Goal: Task Accomplishment & Management: Manage account settings

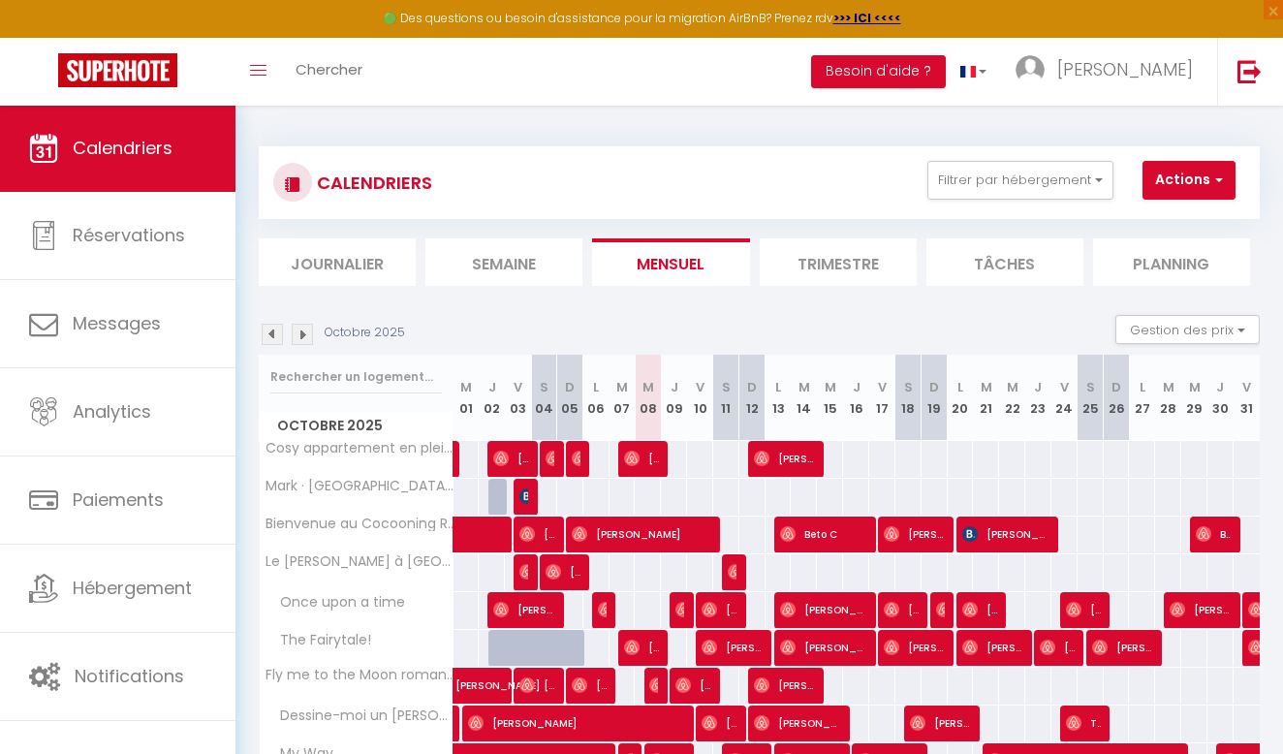
scroll to position [143, 0]
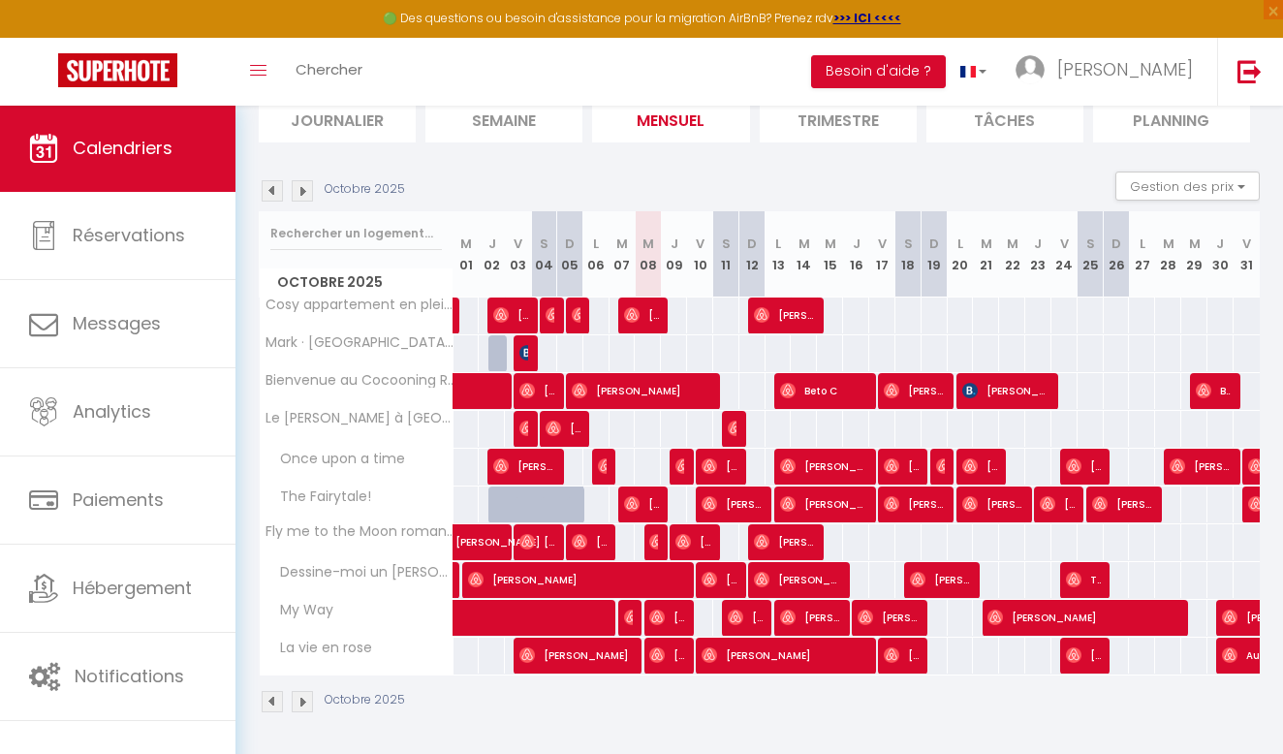
click at [638, 647] on div at bounding box center [628, 656] width 26 height 37
click at [616, 648] on span "[PERSON_NAME]" at bounding box center [575, 655] width 113 height 37
select select "OK"
select select "0"
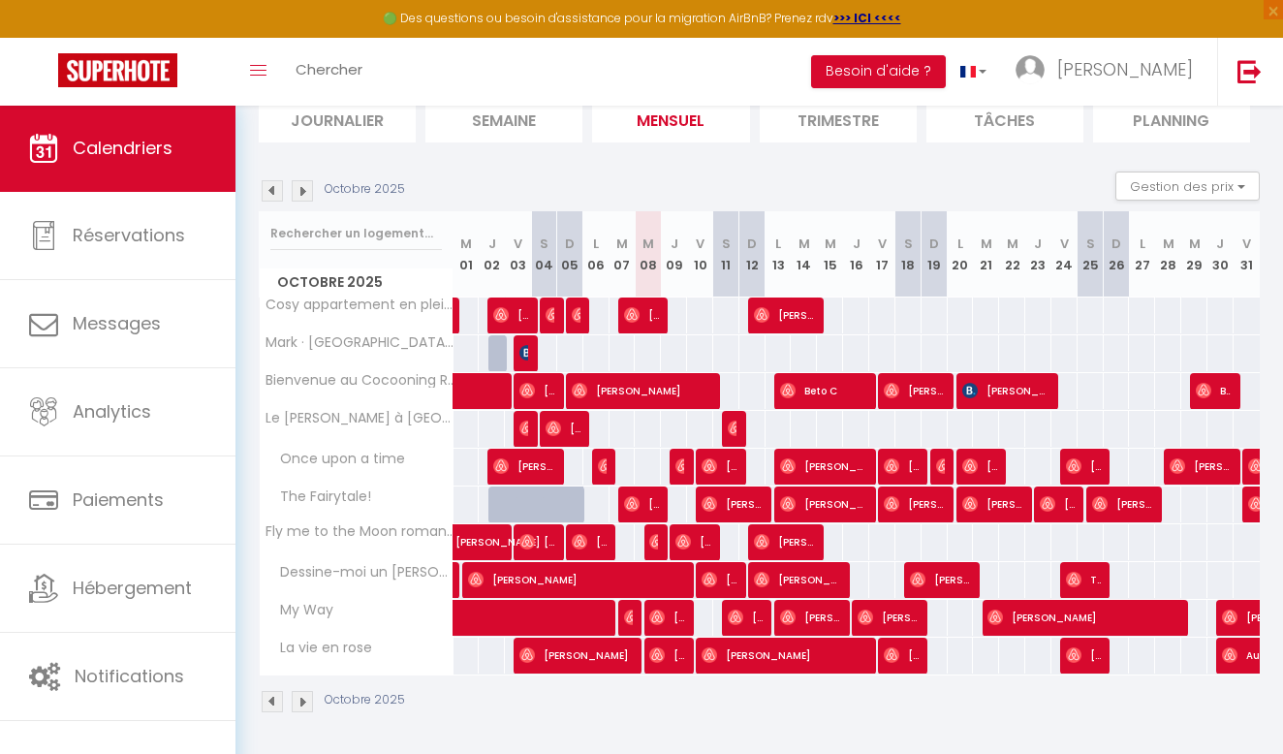
select select "0"
select select "1"
select select
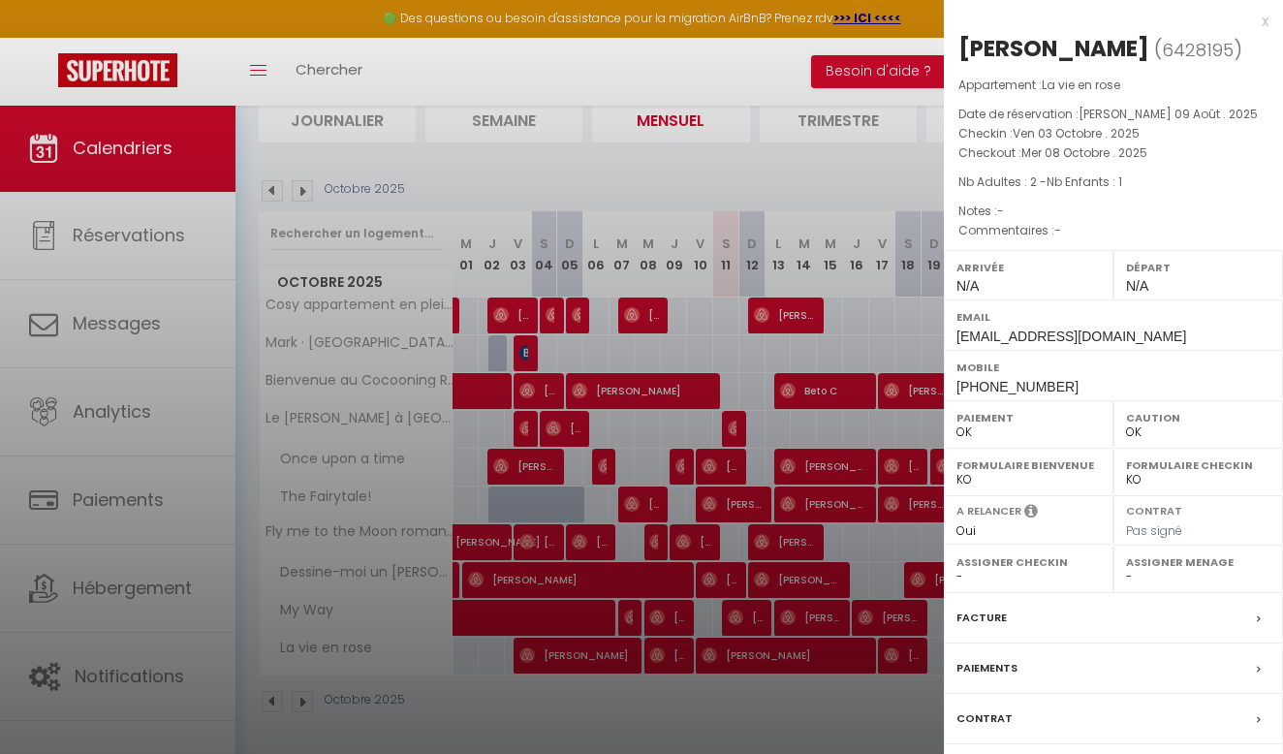
click at [864, 204] on div at bounding box center [641, 377] width 1283 height 754
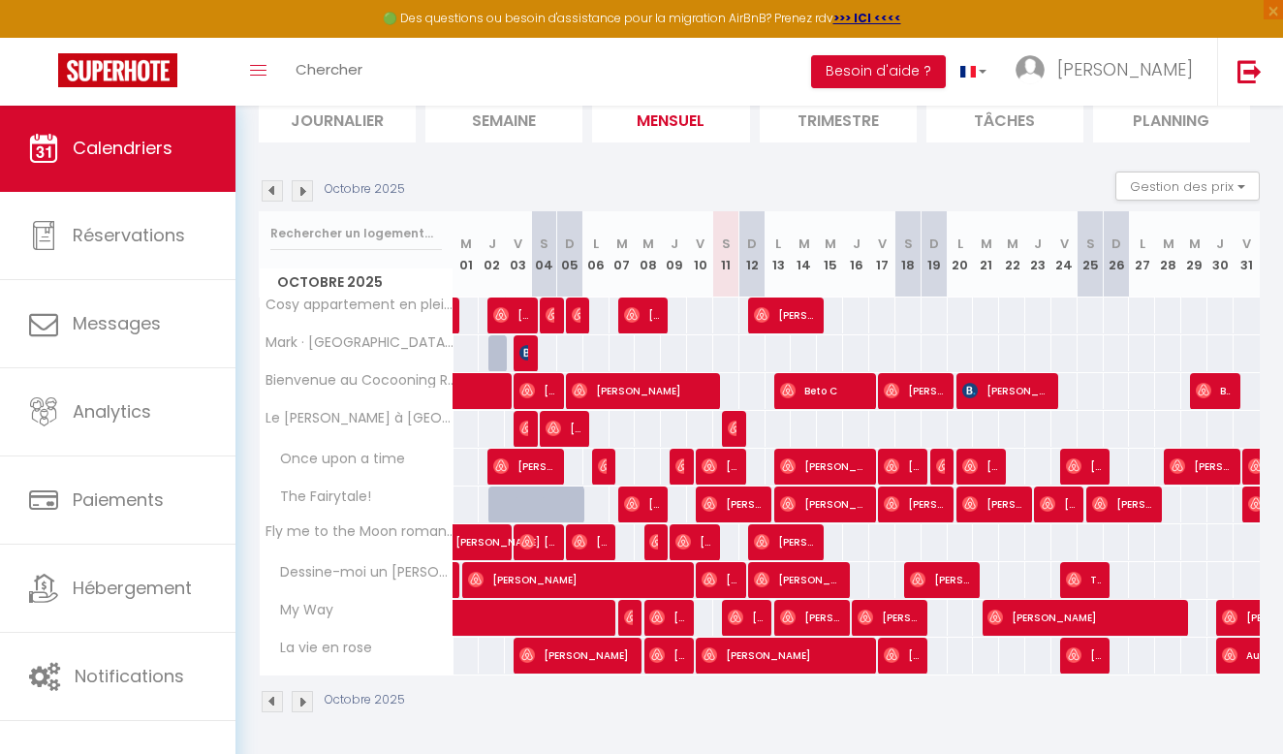
click at [666, 586] on span "[PERSON_NAME]" at bounding box center [577, 579] width 218 height 37
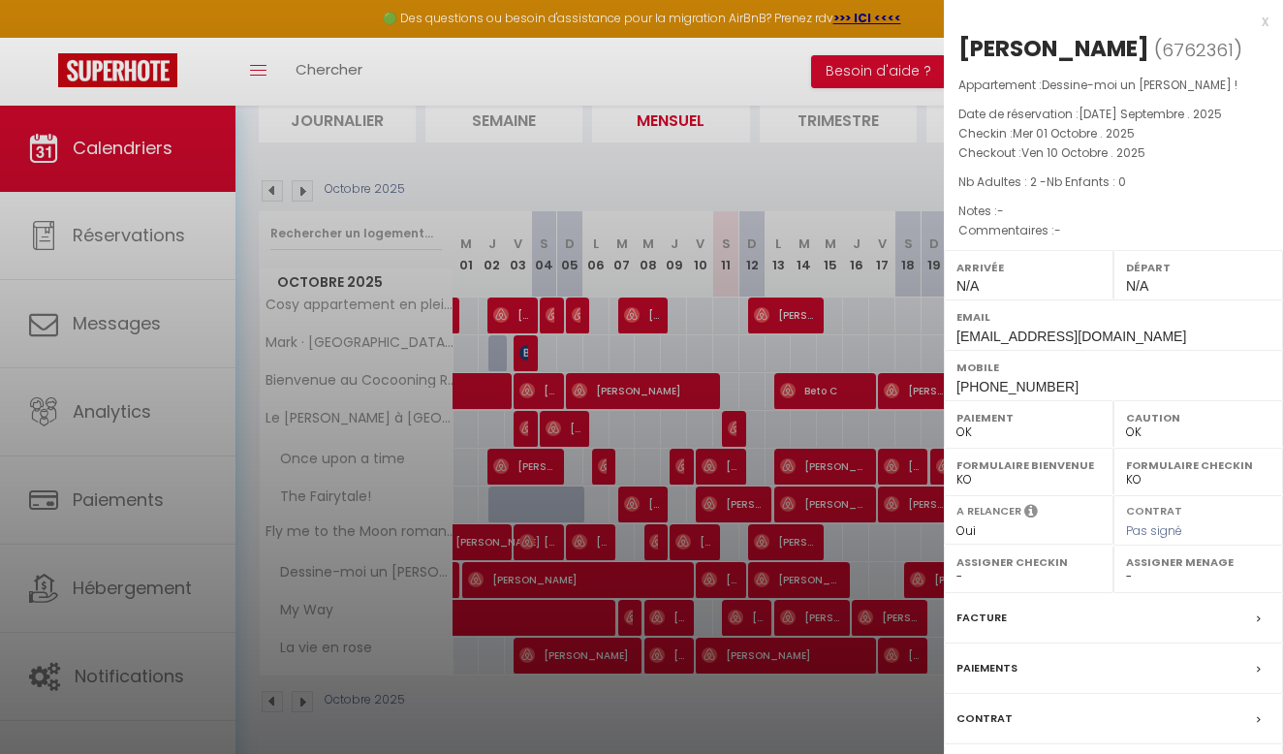
click at [701, 512] on div at bounding box center [641, 377] width 1283 height 754
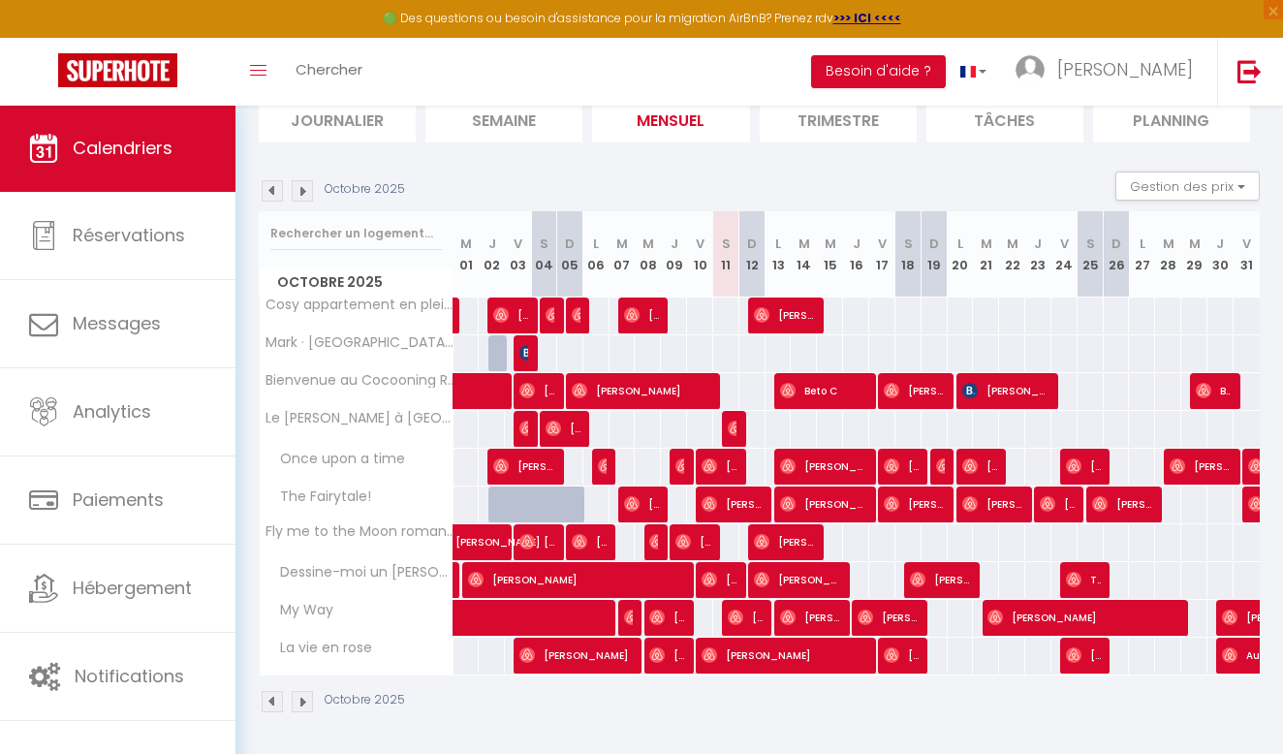
click at [656, 548] on img at bounding box center [657, 542] width 16 height 16
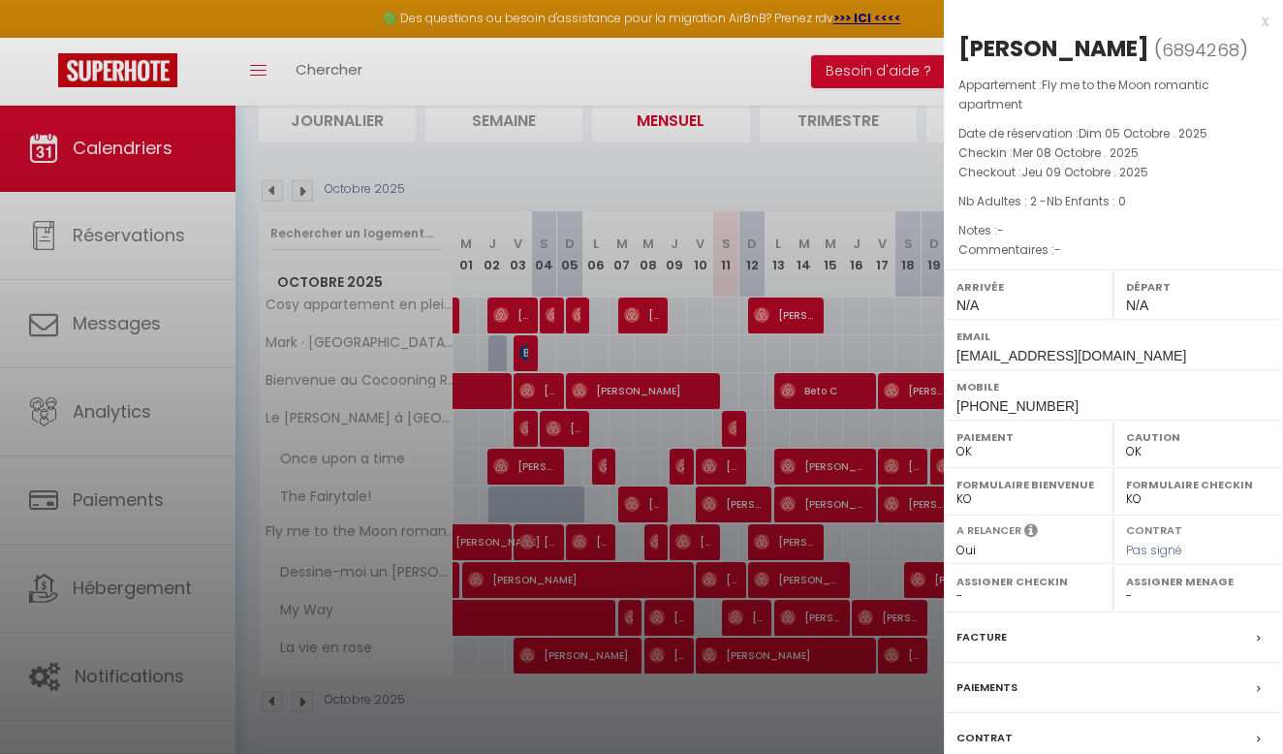
click at [840, 313] on div at bounding box center [641, 377] width 1283 height 754
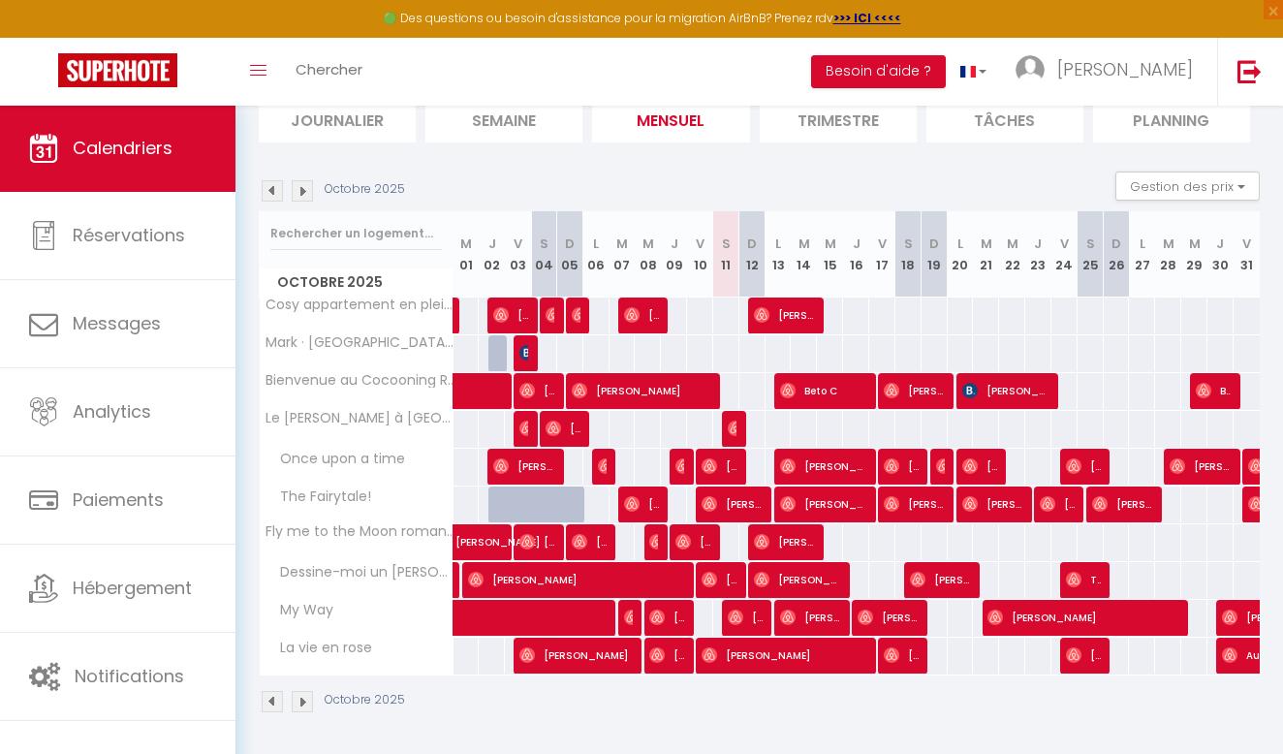
click at [653, 317] on span "[PERSON_NAME]" at bounding box center [641, 314] width 35 height 37
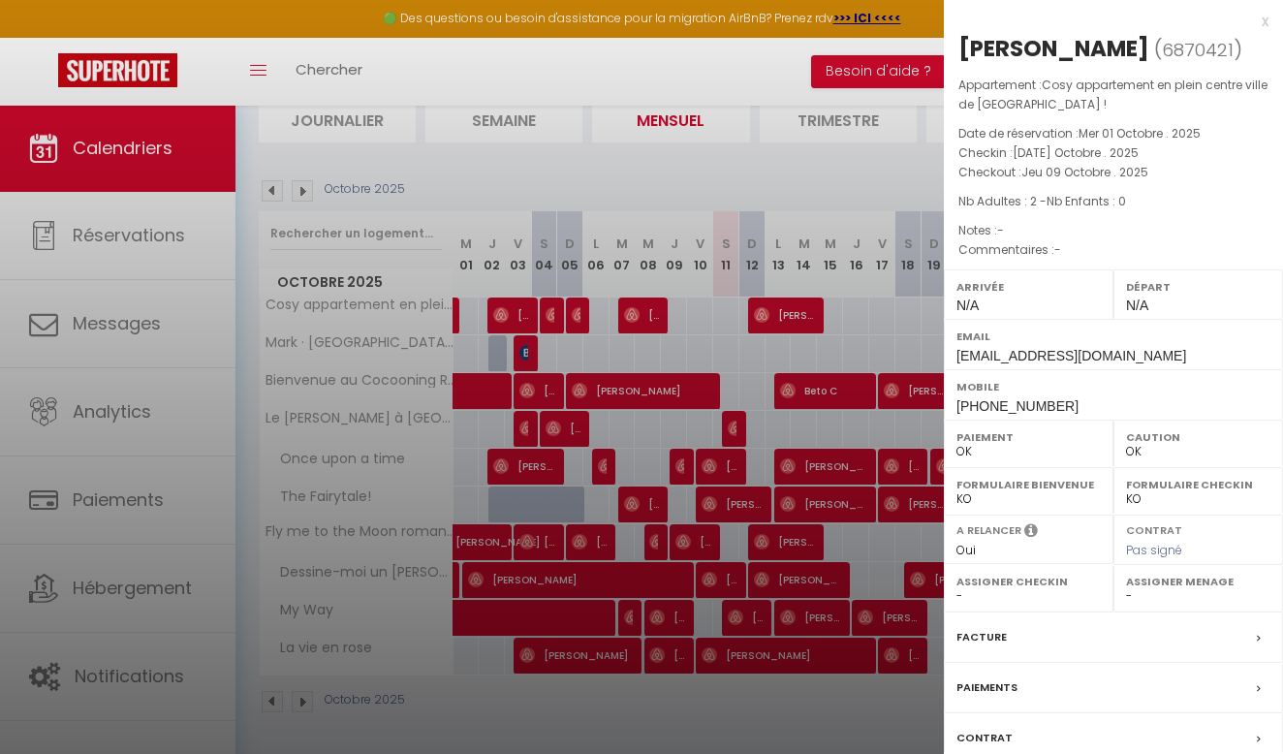
click at [754, 329] on div at bounding box center [641, 377] width 1283 height 754
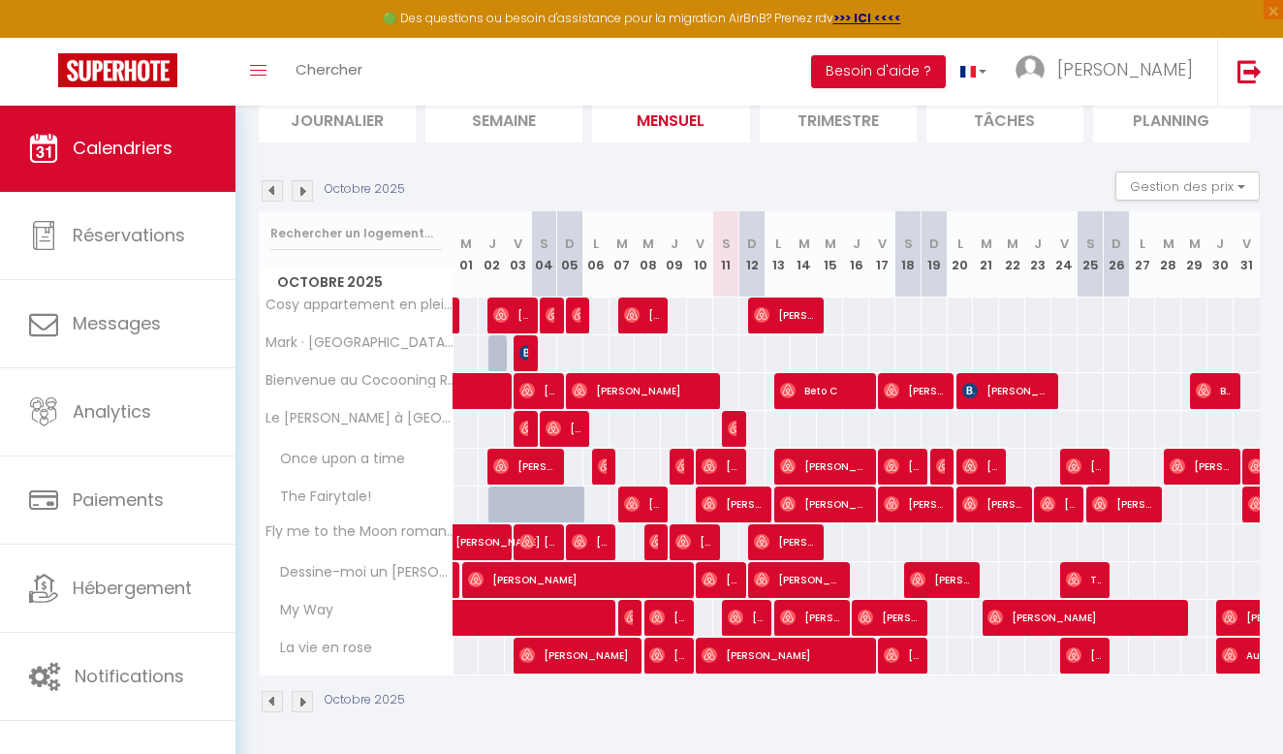
click at [755, 502] on span "[PERSON_NAME]" at bounding box center [731, 503] width 61 height 37
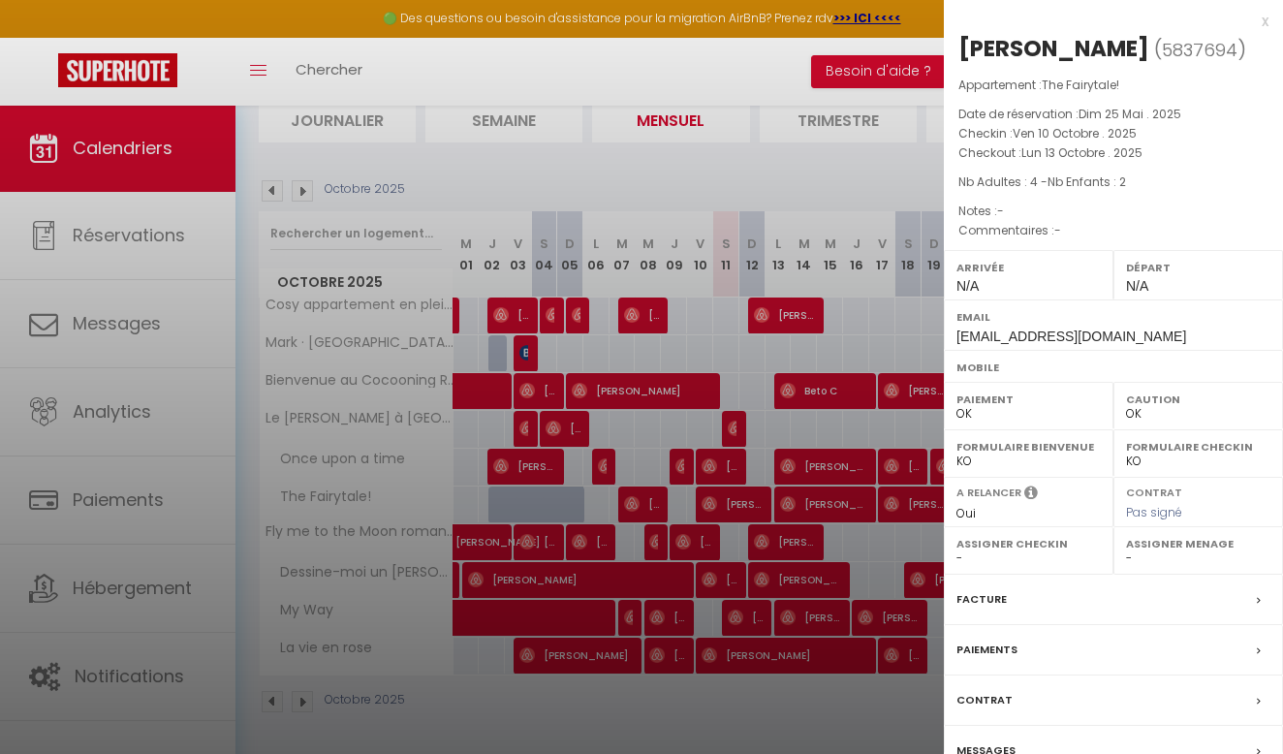
click at [860, 225] on div at bounding box center [641, 377] width 1283 height 754
